Goal: Information Seeking & Learning: Learn about a topic

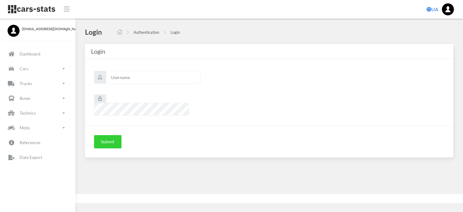
scroll to position [5, 5]
type input "nissan"
click at [99, 135] on button "Submit" at bounding box center [107, 141] width 27 height 13
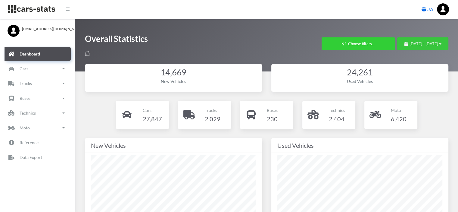
click at [424, 42] on span "July 19, 2025 - August 18, 2025" at bounding box center [424, 43] width 29 height 5
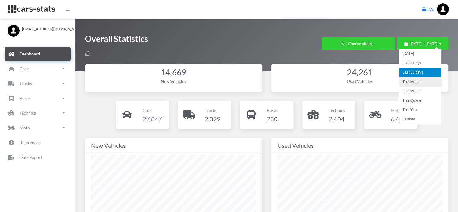
click at [412, 83] on li "This Month" at bounding box center [420, 81] width 42 height 9
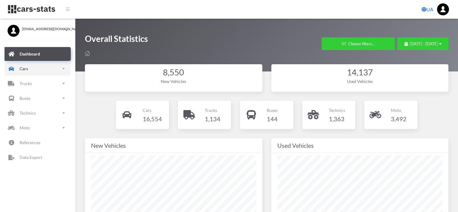
click at [33, 70] on link "Cars" at bounding box center [38, 69] width 66 height 14
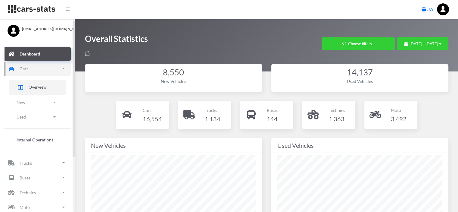
click at [34, 86] on span "Overview" at bounding box center [38, 87] width 18 height 6
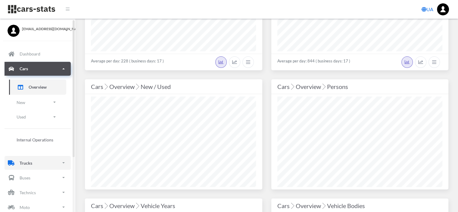
click at [37, 165] on link "Trucks" at bounding box center [38, 163] width 66 height 14
click at [37, 179] on span "Overview" at bounding box center [38, 181] width 18 height 6
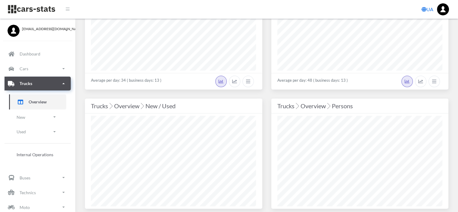
scroll to position [121, 0]
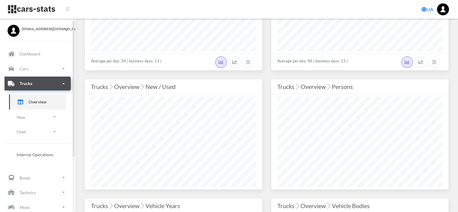
click at [63, 80] on link "Trucks" at bounding box center [38, 84] width 66 height 14
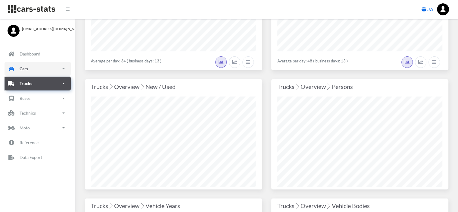
click at [65, 67] on link "Cars" at bounding box center [38, 69] width 66 height 14
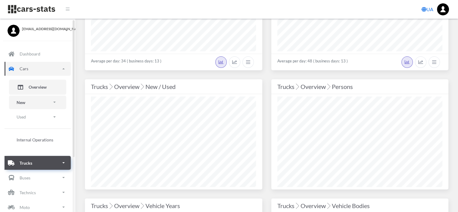
click at [26, 102] on link "New" at bounding box center [37, 103] width 57 height 14
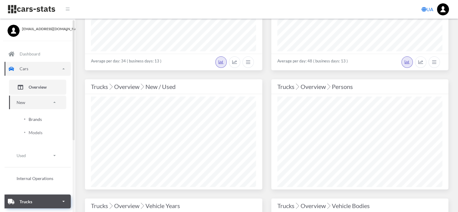
click at [32, 118] on span "Brands" at bounding box center [35, 119] width 13 height 6
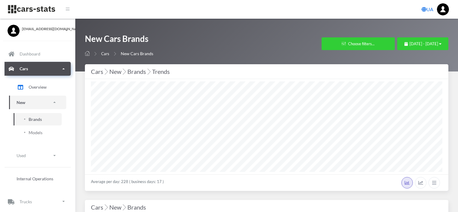
select select "25"
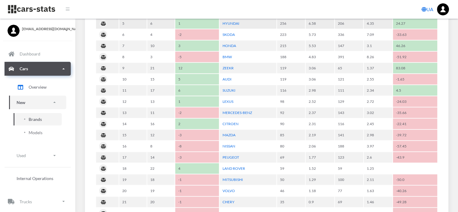
scroll to position [362, 0]
